Goal: Information Seeking & Learning: Find specific fact

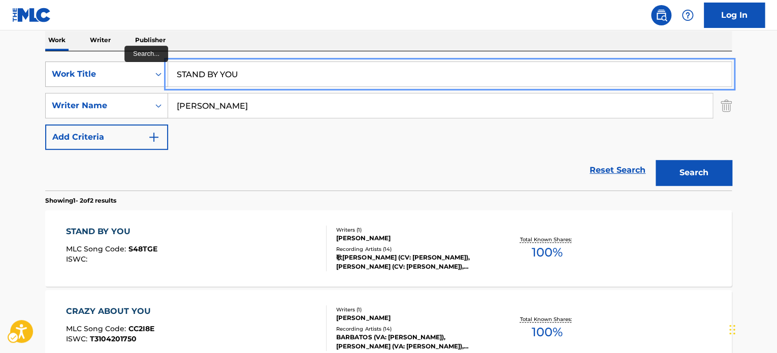
paste input "YOU BABY"
drag, startPoint x: 253, startPoint y: 79, endPoint x: 134, endPoint y: 76, distance: 118.9
click at [134, 76] on div "SearchWithCriteria04e37976-4325-44c1-bf06-195df08e13fe Work Title YOU BABY" at bounding box center [388, 73] width 687 height 25
type input "YOU BABY"
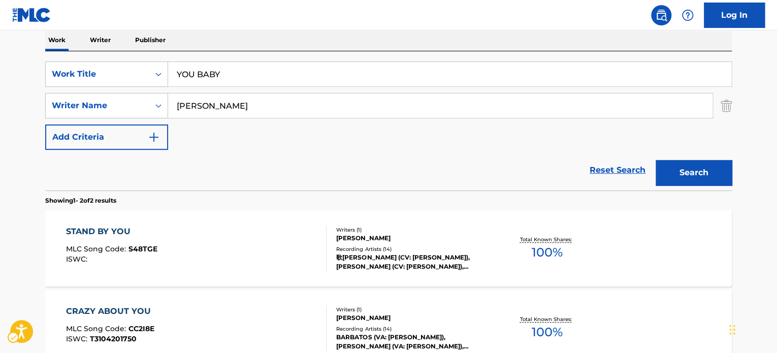
drag, startPoint x: 234, startPoint y: 152, endPoint x: 250, endPoint y: 164, distance: 20.4
click at [234, 153] on div "Reset Search Search" at bounding box center [388, 170] width 687 height 41
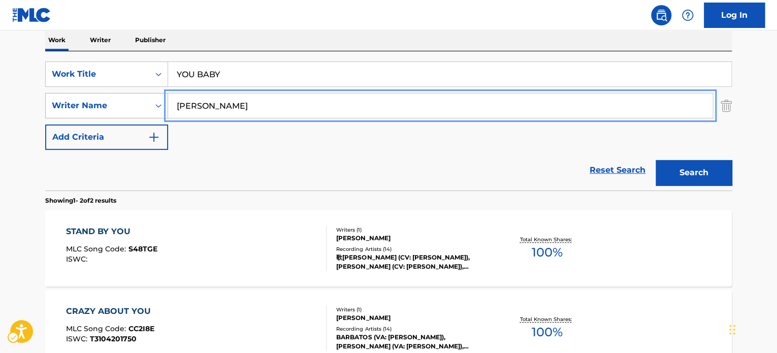
paste input "[PERSON_NAME]"
drag, startPoint x: 182, startPoint y: 105, endPoint x: 398, endPoint y: 113, distance: 216.0
click at [131, 106] on div "SearchWithCriteria75ff636b-1ab1-4dd9-a7fa-9fbec99b2389 Writer Name [PERSON_NAME]" at bounding box center [388, 105] width 687 height 25
type input "[PERSON_NAME]"
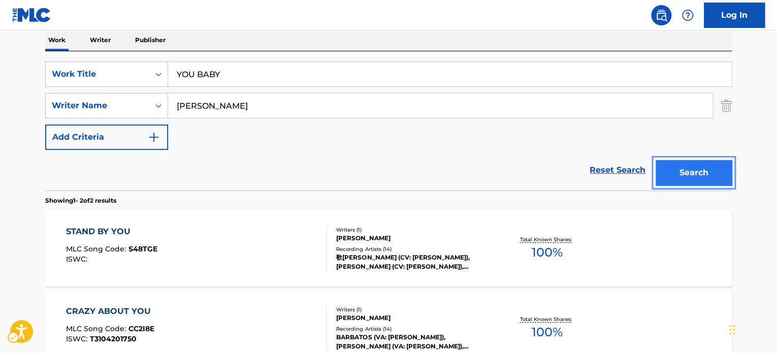
drag, startPoint x: 713, startPoint y: 173, endPoint x: 707, endPoint y: 178, distance: 7.9
click at [712, 173] on button "Search" at bounding box center [694, 172] width 76 height 25
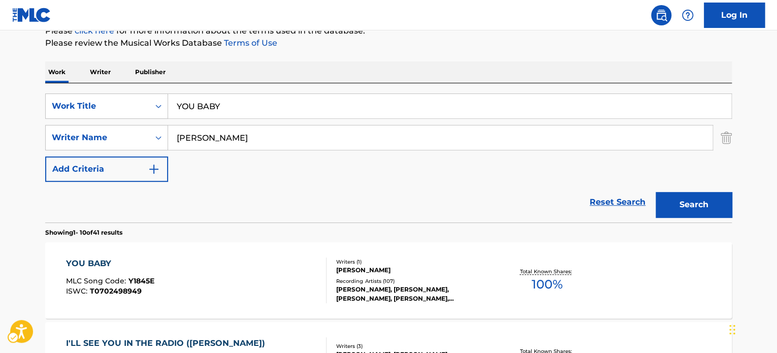
scroll to position [114, 0]
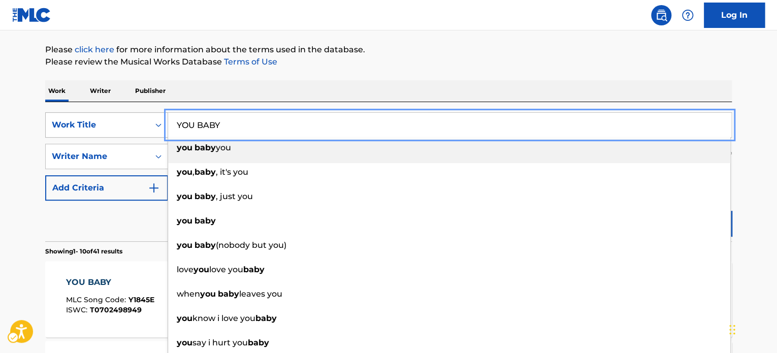
paste input "DRIVIN' MY LIFE AWA"
drag, startPoint x: 230, startPoint y: 119, endPoint x: 157, endPoint y: 132, distance: 73.1
click at [134, 121] on div "SearchWithCriteria04e37976-4325-44c1-bf06-195df08e13fe Work Title DRIVIN' MY LI…" at bounding box center [388, 124] width 687 height 25
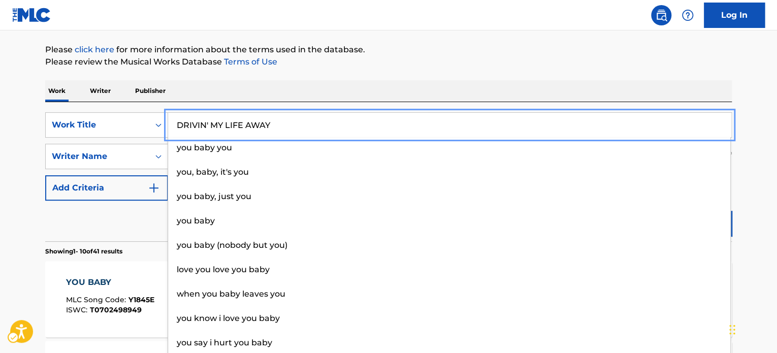
type input "DRIVIN' MY LIFE AWAY"
click at [136, 217] on div "Reset Search Search" at bounding box center [388, 221] width 687 height 41
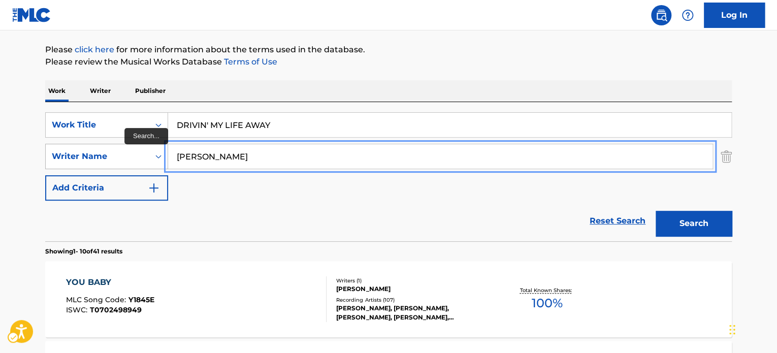
paste input "DRIVIN' MY LIFE AWAY"
drag, startPoint x: 173, startPoint y: 158, endPoint x: 94, endPoint y: 156, distance: 78.8
click at [90, 156] on div "SearchWithCriteria75ff636b-1ab1-4dd9-a7fa-9fbec99b2389 Writer Name DRIVIN' MY L…" at bounding box center [388, 156] width 687 height 25
paste input "[PERSON_NAME]"
drag, startPoint x: 286, startPoint y: 158, endPoint x: 73, endPoint y: 158, distance: 213.8
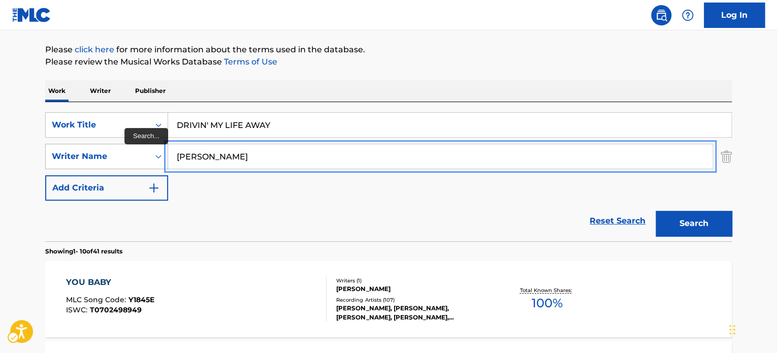
click at [71, 158] on div "SearchWithCriteria75ff636b-1ab1-4dd9-a7fa-9fbec99b2389 Writer Name [PERSON_NAME]" at bounding box center [388, 156] width 687 height 25
type input "[PERSON_NAME]"
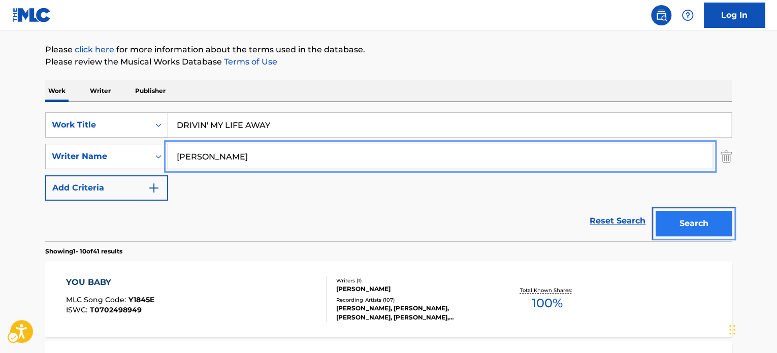
click at [663, 230] on button "Search" at bounding box center [694, 223] width 76 height 25
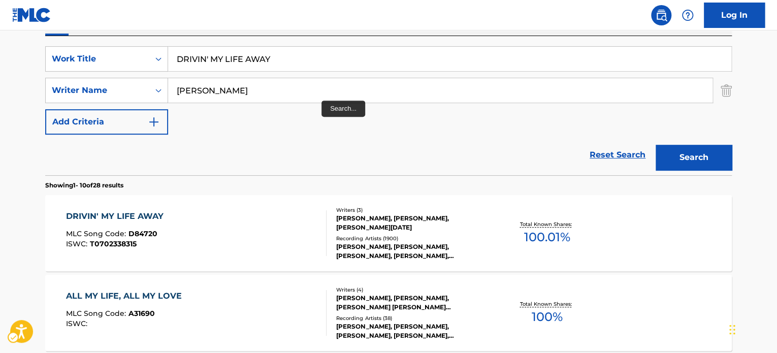
scroll to position [165, 0]
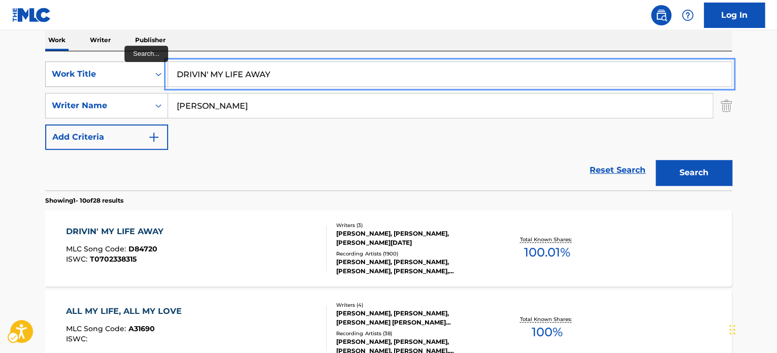
paste input "WHAT WILL I WRITE"
drag, startPoint x: 281, startPoint y: 78, endPoint x: 78, endPoint y: 76, distance: 203.2
click at [76, 76] on div "SearchWithCriteria04e37976-4325-44c1-bf06-195df08e13fe Work Title WHAT WILL I W…" at bounding box center [388, 73] width 687 height 25
type input "WHAT WILL I WRITE"
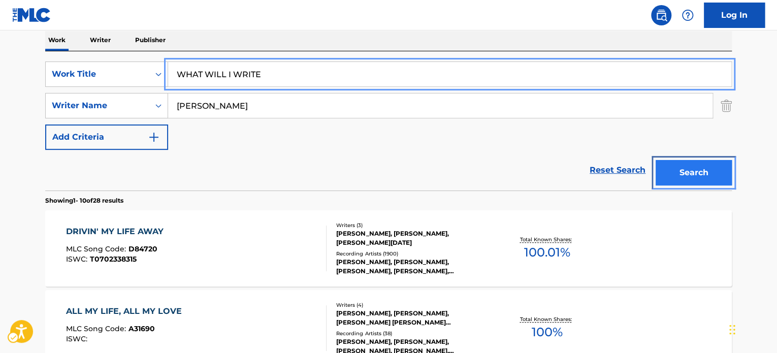
click at [711, 176] on button "Search" at bounding box center [694, 172] width 76 height 25
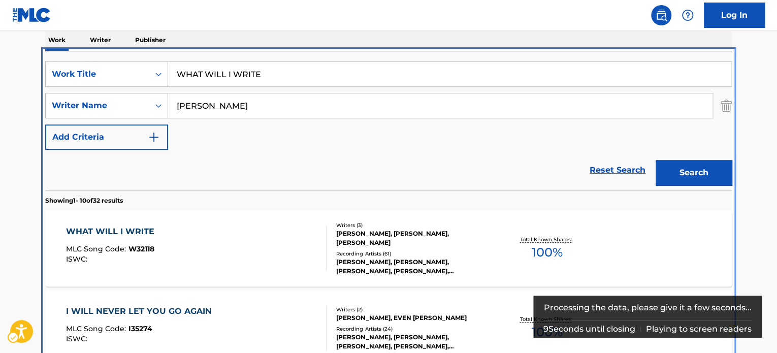
scroll to position [215, 0]
